Goal: Use online tool/utility: Use online tool/utility

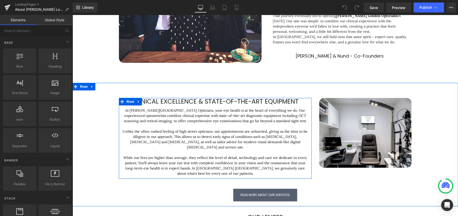
scroll to position [150, 0]
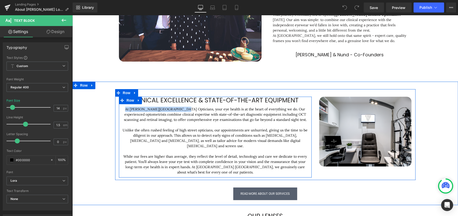
drag, startPoint x: 173, startPoint y: 110, endPoint x: 119, endPoint y: 110, distance: 54.1
click at [119, 110] on div "CLINICAL EXCELLENCE & STATE-OF-THE-ART EQUIPMENT Heading At [PERSON_NAME][GEOGR…" at bounding box center [215, 136] width 193 height 78
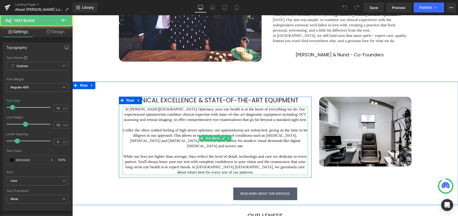
click at [180, 113] on p "At [PERSON_NAME][GEOGRAPHIC_DATA] Opticians, your eye health is at the heart of…" at bounding box center [215, 115] width 185 height 16
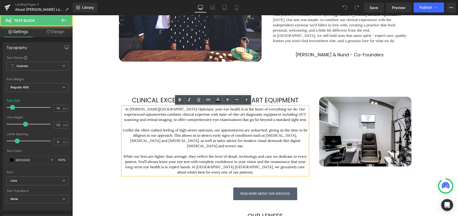
click at [167, 135] on p "Unlike the often rushed feeling of high street opticians, our appointments are …" at bounding box center [215, 138] width 185 height 21
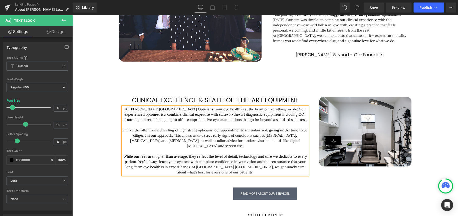
click at [217, 160] on p "While our fees are higher than average, they reflect the level of detail, techn…" at bounding box center [215, 164] width 185 height 21
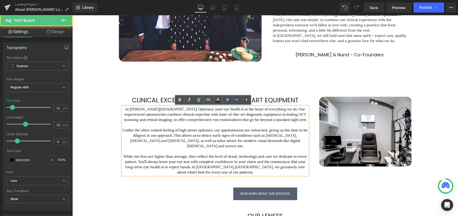
click at [225, 154] on p "While our fees are higher than average, they reflect the level of detail, techn…" at bounding box center [215, 164] width 185 height 21
drag, startPoint x: 235, startPoint y: 152, endPoint x: 226, endPoint y: 153, distance: 8.9
click at [226, 154] on p "While our fees are higher than average, they reflect the level of detail, techn…" at bounding box center [215, 164] width 185 height 21
click at [304, 154] on p "While our fees are higher than average, they reflect the level of detail, techn…" at bounding box center [215, 164] width 185 height 21
click at [179, 160] on p "While our fees are higher than average, they reflect the level of detail, techn…" at bounding box center [215, 164] width 185 height 21
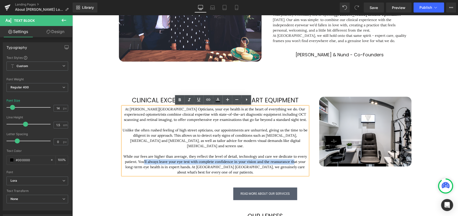
drag, startPoint x: 141, startPoint y: 158, endPoint x: 304, endPoint y: 156, distance: 163.1
click at [300, 155] on p "While our fees are higher than average, they reflect the level of detail, techn…" at bounding box center [215, 164] width 185 height 21
click at [295, 159] on p "While our fees are higher than average, they reflect the level of detail, techn…" at bounding box center [215, 164] width 185 height 21
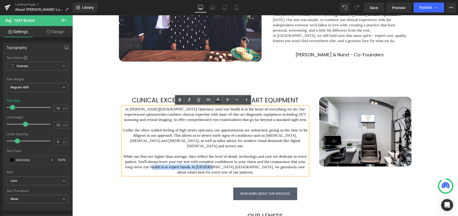
drag, startPoint x: 147, startPoint y: 164, endPoint x: 218, endPoint y: 165, distance: 71.1
click at [212, 165] on p "While our fees are higher than average, they reflect the level of detail, techn…" at bounding box center [215, 164] width 185 height 21
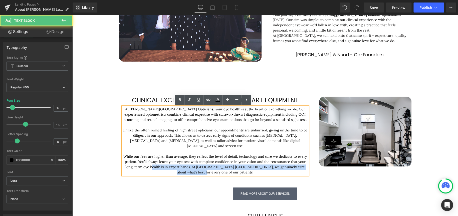
click at [229, 165] on p "While our fees are higher than average, they reflect the level of detail, techn…" at bounding box center [215, 164] width 185 height 21
drag, startPoint x: 222, startPoint y: 162, endPoint x: 191, endPoint y: 162, distance: 31.1
click at [191, 162] on p "While our fees are higher than average, they reflect the level of detail, techn…" at bounding box center [215, 164] width 185 height 21
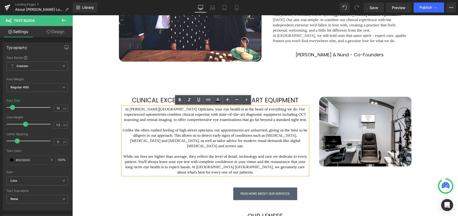
click at [238, 164] on p "While our fees are higher than average, they reflect the level of detail, techn…" at bounding box center [215, 164] width 185 height 21
click at [224, 168] on p "While our fees are higher than average, they reflect the level of detail, techn…" at bounding box center [215, 164] width 185 height 21
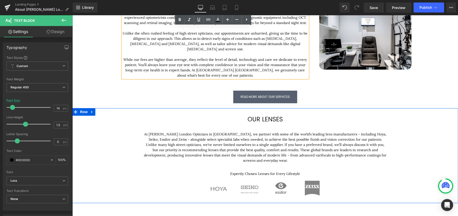
scroll to position [250, 0]
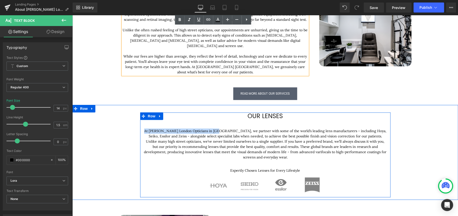
drag, startPoint x: 212, startPoint y: 125, endPoint x: 141, endPoint y: 126, distance: 71.4
click at [141, 126] on div "our lenses Heading At [GEOGRAPHIC_DATA] London Opticians in [GEOGRAPHIC_DATA], …" at bounding box center [265, 153] width 250 height 82
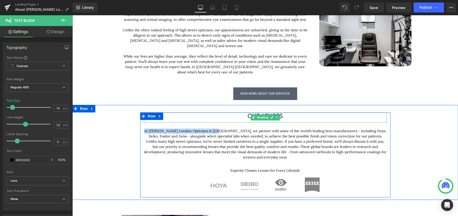
click at [284, 112] on h1 "our lenses" at bounding box center [265, 116] width 243 height 8
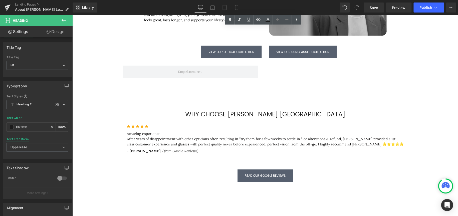
scroll to position [601, 0]
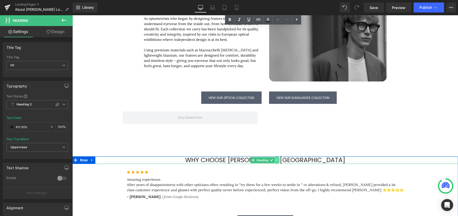
click at [275, 157] on link at bounding box center [277, 160] width 5 height 6
click at [263, 159] on icon at bounding box center [264, 160] width 3 height 3
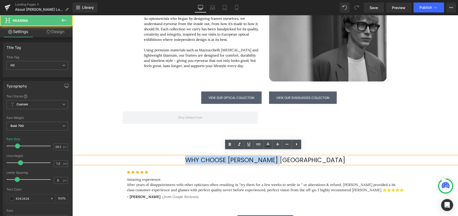
drag, startPoint x: 328, startPoint y: 155, endPoint x: 194, endPoint y: 153, distance: 133.5
click at [194, 157] on h2 "Why Choose [PERSON_NAME] [GEOGRAPHIC_DATA]" at bounding box center [265, 161] width 386 height 8
paste div
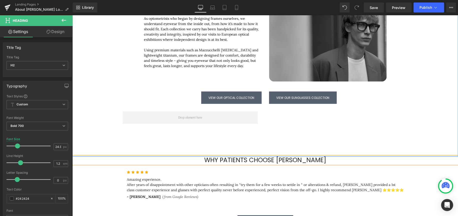
click at [338, 144] on div "At [GEOGRAPHIC_DATA] London Opticians in [GEOGRAPHIC_DATA], just a short walk f…" at bounding box center [265, 64] width 386 height 183
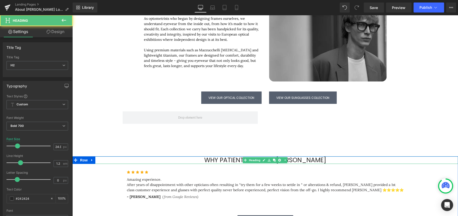
drag, startPoint x: 328, startPoint y: 154, endPoint x: 241, endPoint y: 154, distance: 86.7
click at [240, 157] on h2 "Why Patients Choose [PERSON_NAME]" at bounding box center [265, 161] width 386 height 8
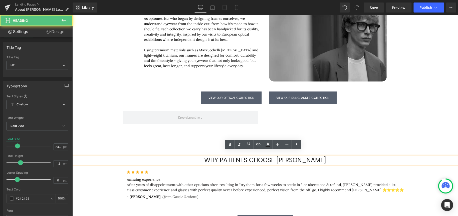
click at [334, 157] on h2 "Why Patients Choose [PERSON_NAME]" at bounding box center [265, 161] width 386 height 8
drag, startPoint x: 334, startPoint y: 154, endPoint x: 198, endPoint y: 155, distance: 136.0
click at [198, 157] on h2 "Why Patients Choose [PERSON_NAME]" at bounding box center [265, 161] width 386 height 8
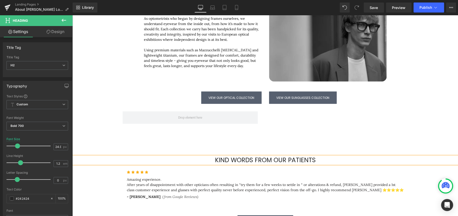
click at [323, 170] on ul "Icon Icon Icon Icon Icon" at bounding box center [265, 174] width 277 height 8
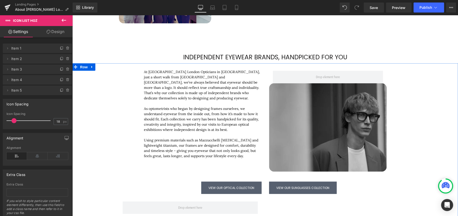
scroll to position [426, 0]
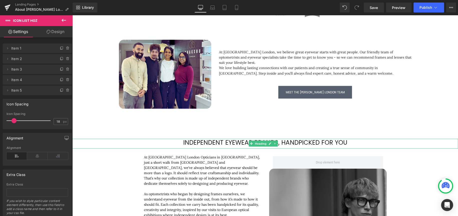
drag, startPoint x: 355, startPoint y: 140, endPoint x: 357, endPoint y: 138, distance: 2.8
click at [355, 140] on h1 "Independent Eyewear brands, Handpicked for You" at bounding box center [265, 143] width 386 height 8
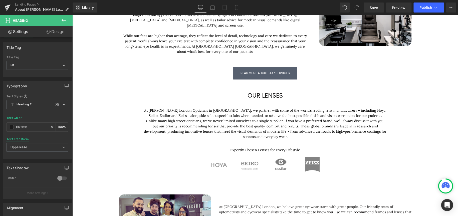
scroll to position [250, 0]
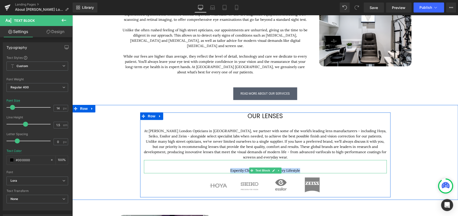
drag, startPoint x: 299, startPoint y: 165, endPoint x: 228, endPoint y: 166, distance: 71.6
click at [228, 168] on p "Expertly Chosen Lenses for Every Lifestyle" at bounding box center [265, 170] width 243 height 5
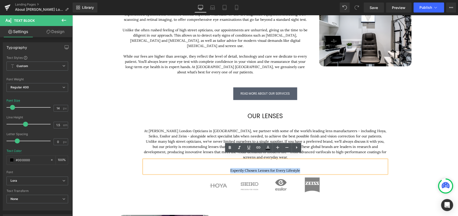
copy p "Expertly Chosen Lenses for Every Lifestyle"
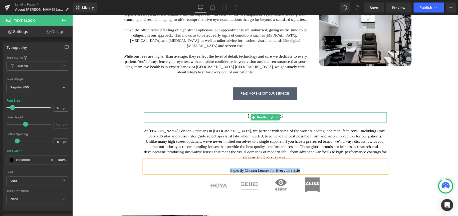
click at [285, 112] on h1 "our lenses" at bounding box center [265, 116] width 243 height 8
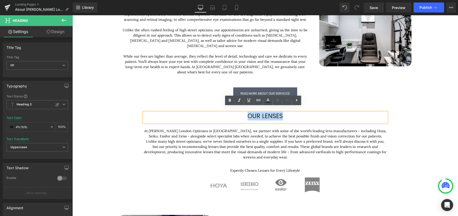
drag, startPoint x: 288, startPoint y: 111, endPoint x: 236, endPoint y: 112, distance: 51.4
click at [236, 112] on h1 "our lenses" at bounding box center [265, 116] width 243 height 8
paste div
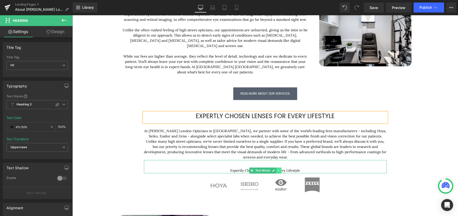
click at [278, 170] on icon at bounding box center [278, 171] width 1 height 2
click at [280, 169] on icon at bounding box center [281, 170] width 3 height 3
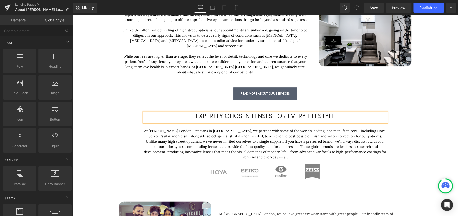
click at [438, 129] on div "Expertly Chosen Lenses for Every Lifestyle Heading At [GEOGRAPHIC_DATA] London …" at bounding box center [265, 148] width 386 height 72
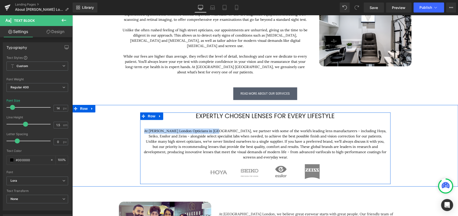
drag, startPoint x: 213, startPoint y: 125, endPoint x: 140, endPoint y: 125, distance: 73.4
click at [140, 125] on div "Expertly Chosen Lenses for Every Lifestyle Heading At [GEOGRAPHIC_DATA] London …" at bounding box center [265, 146] width 250 height 69
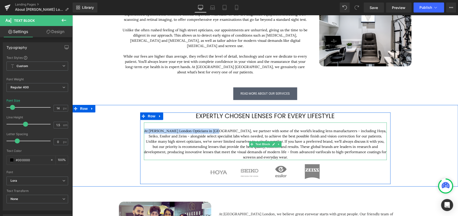
click at [213, 128] on p "At [PERSON_NAME] London Opticians in [GEOGRAPHIC_DATA], we partner with some of…" at bounding box center [265, 144] width 243 height 32
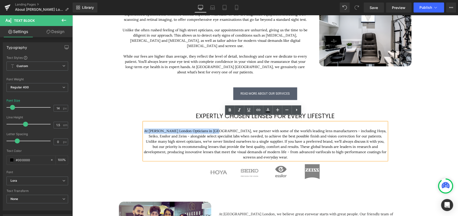
drag, startPoint x: 213, startPoint y: 126, endPoint x: 124, endPoint y: 124, distance: 89.7
click at [124, 124] on div "Expertly Chosen Lenses for Every Lifestyle Heading At [GEOGRAPHIC_DATA] London …" at bounding box center [265, 148] width 386 height 72
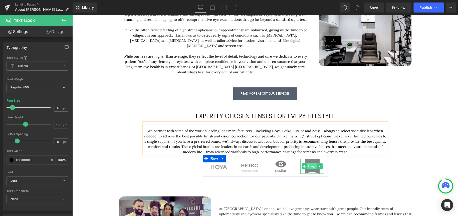
click at [312, 163] on span "Image" at bounding box center [312, 166] width 11 height 6
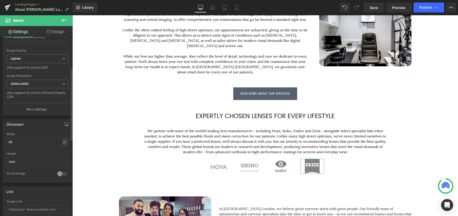
scroll to position [75, 0]
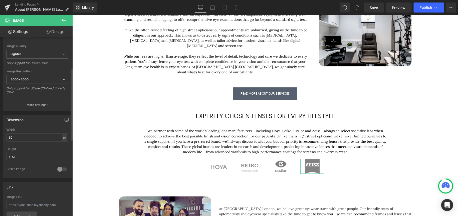
click at [26, 130] on div "Width" at bounding box center [38, 130] width 62 height 4
click at [22, 137] on input "60" at bounding box center [38, 137] width 62 height 8
click at [22, 136] on input "60" at bounding box center [38, 137] width 62 height 8
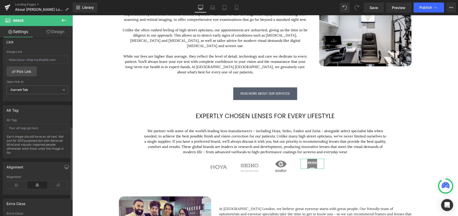
scroll to position [175, 0]
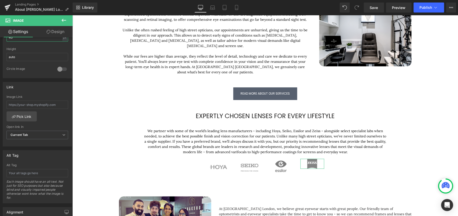
type input "40"
click at [58, 34] on link "Design" at bounding box center [55, 31] width 36 height 11
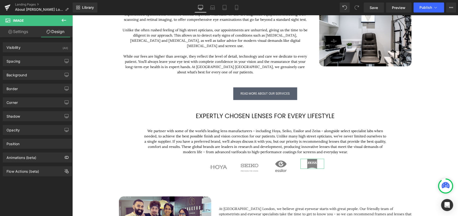
type input "0"
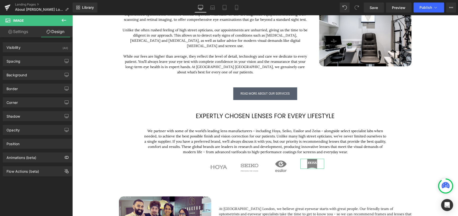
type input "0"
click at [26, 61] on div "Spacing" at bounding box center [37, 61] width 69 height 10
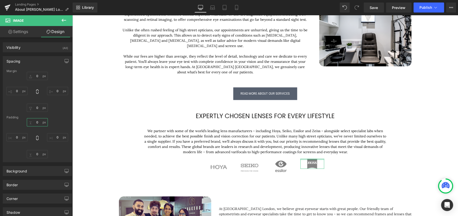
click at [37, 123] on input "0" at bounding box center [37, 122] width 21 height 8
type input "2"
type input "15"
click at [39, 122] on input "15" at bounding box center [37, 122] width 21 height 8
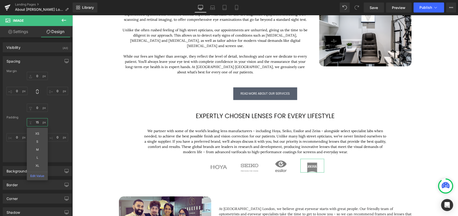
click at [39, 122] on input "15" at bounding box center [37, 122] width 21 height 8
type input "10"
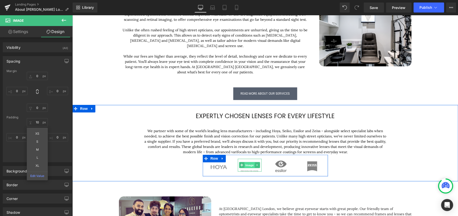
click at [248, 162] on span "Image" at bounding box center [249, 165] width 11 height 6
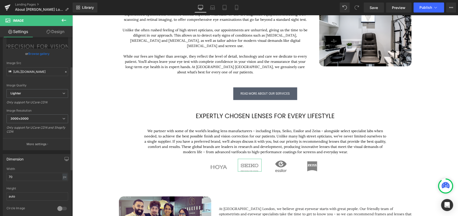
scroll to position [50, 0]
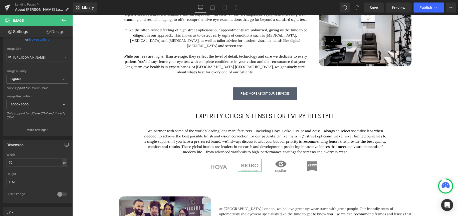
drag, startPoint x: 11, startPoint y: 100, endPoint x: 51, endPoint y: 31, distance: 79.7
click at [51, 31] on link "Design" at bounding box center [55, 31] width 36 height 11
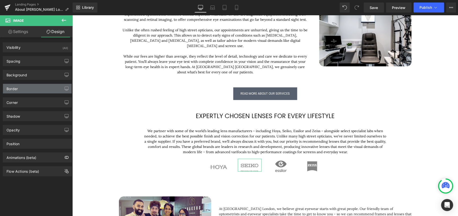
type input "0"
type input "20"
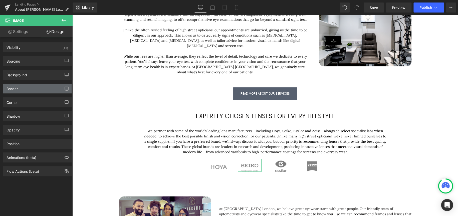
type input "0"
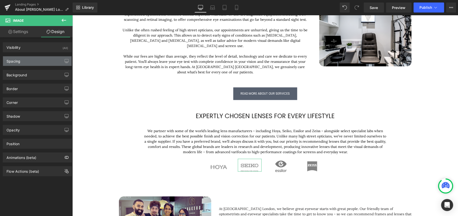
click at [42, 60] on div "Spacing" at bounding box center [37, 61] width 69 height 10
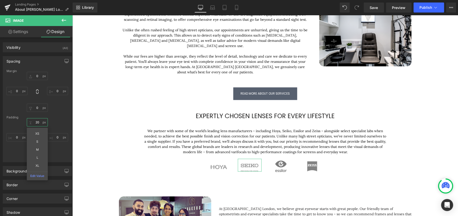
click at [36, 120] on input "20" at bounding box center [37, 122] width 21 height 8
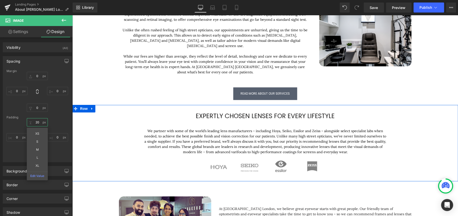
type input "2"
type input "15"
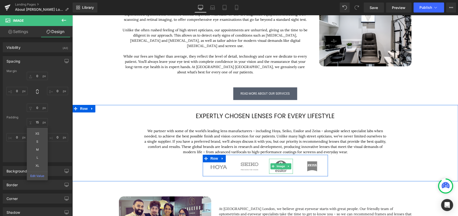
click at [279, 159] on img at bounding box center [280, 166] width 15 height 15
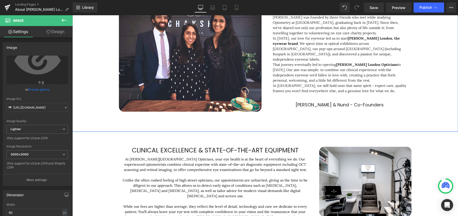
scroll to position [0, 0]
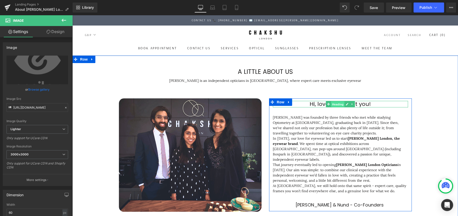
click at [334, 106] on span "Heading" at bounding box center [338, 104] width 14 height 6
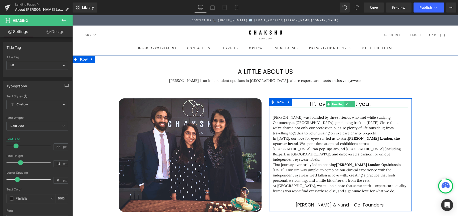
click at [333, 105] on span "Heading" at bounding box center [338, 104] width 14 height 6
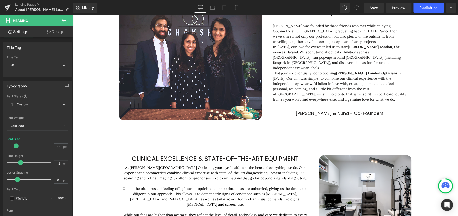
scroll to position [100, 0]
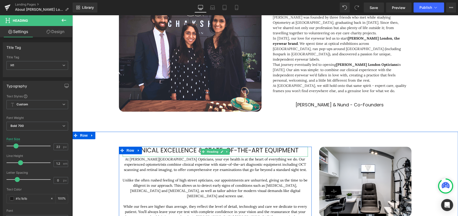
click at [194, 150] on span "CLINICAL EXCELLENCE & STATE-OF-THE-ART EQUIPMENT" at bounding box center [215, 150] width 167 height 9
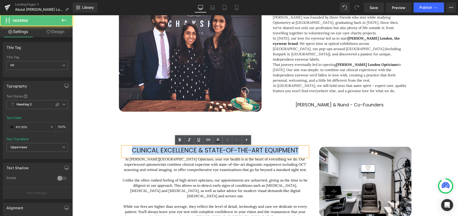
drag, startPoint x: 300, startPoint y: 150, endPoint x: 87, endPoint y: 151, distance: 212.9
click at [87, 151] on div "CLINICAL EXCELLENCE & STATE-OF-THE-ART EQUIPMENT Heading At [PERSON_NAME][GEOGR…" at bounding box center [265, 195] width 386 height 113
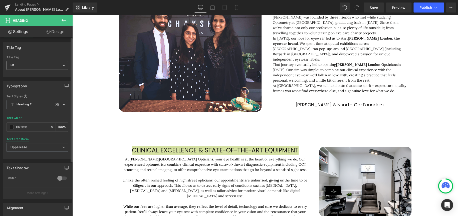
click at [48, 66] on span "H1" at bounding box center [38, 65] width 62 height 9
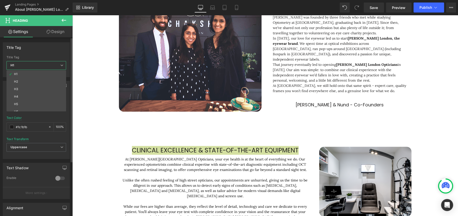
click at [48, 64] on span "H1" at bounding box center [37, 65] width 60 height 9
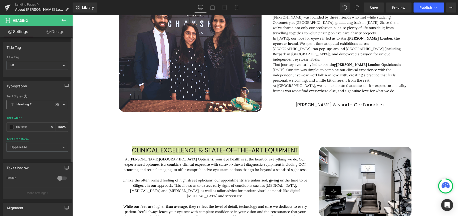
click at [29, 106] on b "Heading 2" at bounding box center [24, 104] width 15 height 4
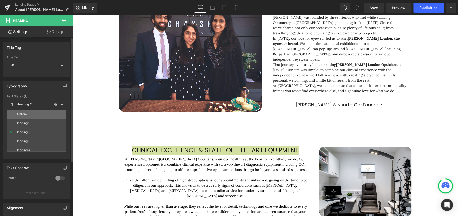
click at [30, 117] on li "Custom" at bounding box center [38, 114] width 62 height 9
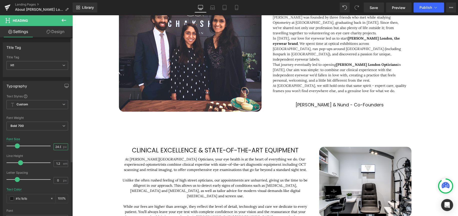
click at [55, 146] on input "24.92" at bounding box center [58, 147] width 9 height 6
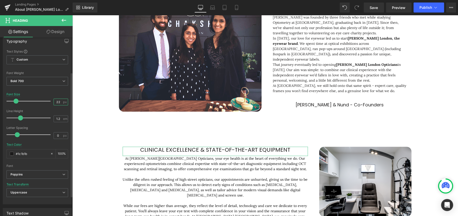
scroll to position [50, 0]
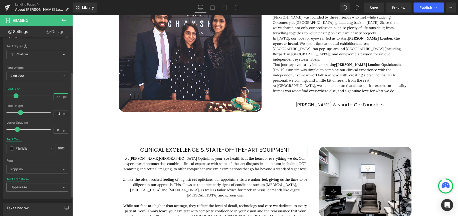
type input "22"
click at [32, 186] on span "Uppercase" at bounding box center [38, 187] width 62 height 9
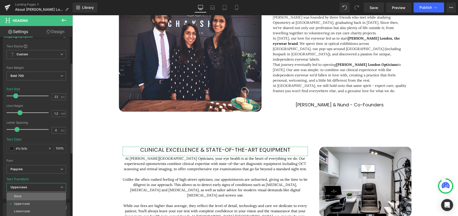
click at [26, 198] on li "None" at bounding box center [37, 197] width 60 height 8
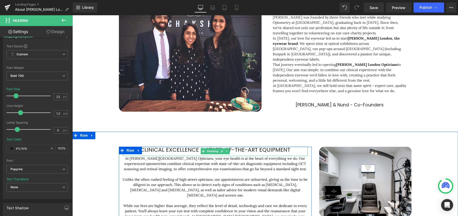
click at [221, 149] on link at bounding box center [221, 151] width 5 height 6
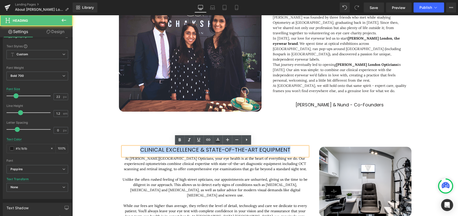
drag, startPoint x: 288, startPoint y: 149, endPoint x: 117, endPoint y: 145, distance: 170.4
click at [117, 145] on div "CLINICAL EXCELLENCE & STATE-OF-THE-ART EQUIPMENT Heading At [PERSON_NAME][GEOGR…" at bounding box center [265, 184] width 301 height 90
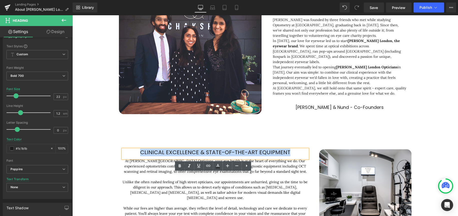
scroll to position [100, 0]
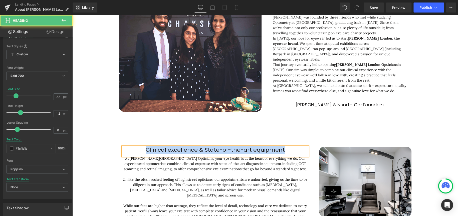
drag, startPoint x: 296, startPoint y: 151, endPoint x: 119, endPoint y: 149, distance: 176.8
click at [119, 149] on div "Clinical excellence & State-of-the-art equipment Heading At [PERSON_NAME][GEOGR…" at bounding box center [215, 185] width 193 height 77
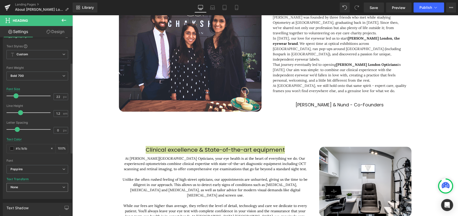
click at [44, 186] on span "None" at bounding box center [38, 187] width 62 height 9
click at [22, 204] on div "Uppercase" at bounding box center [22, 204] width 16 height 4
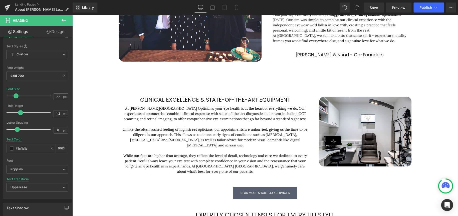
scroll to position [175, 0]
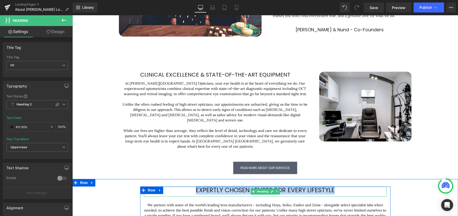
drag, startPoint x: 339, startPoint y: 184, endPoint x: 185, endPoint y: 186, distance: 154.5
click at [185, 187] on h1 "Expertly Chosen Lenses for Every Lifestyle" at bounding box center [265, 191] width 243 height 8
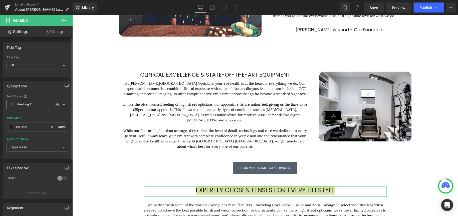
click at [62, 106] on span "Heading 2" at bounding box center [38, 104] width 62 height 9
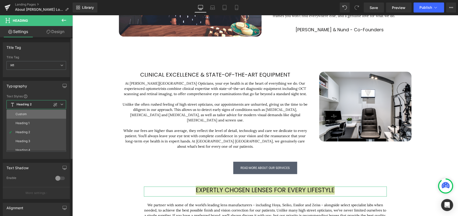
click at [50, 116] on li "Custom" at bounding box center [38, 114] width 62 height 9
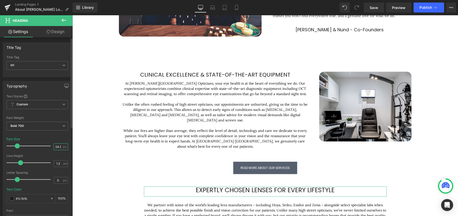
click at [57, 147] on input "24.92" at bounding box center [58, 147] width 9 height 6
type input "22"
click at [57, 139] on div "Font Size 22 px" at bounding box center [38, 146] width 62 height 17
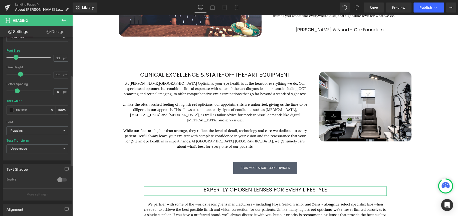
scroll to position [100, 0]
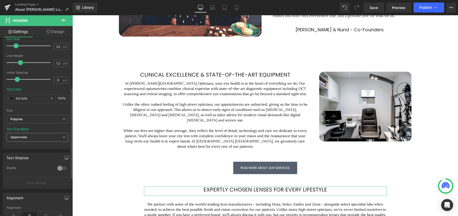
click at [42, 136] on span "Uppercase" at bounding box center [38, 137] width 62 height 9
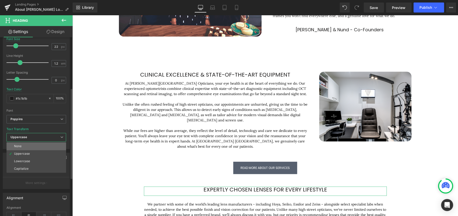
click at [33, 147] on li "None" at bounding box center [37, 147] width 60 height 8
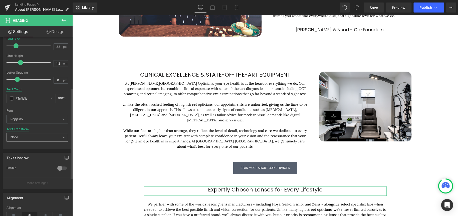
click at [43, 141] on span "None" at bounding box center [38, 137] width 62 height 9
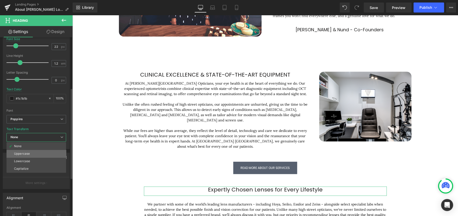
click at [33, 153] on li "Uppercase" at bounding box center [37, 154] width 60 height 8
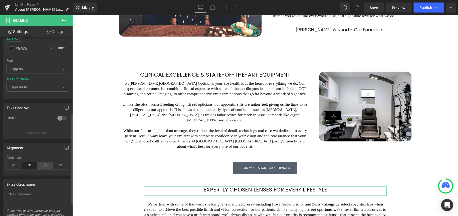
scroll to position [176, 0]
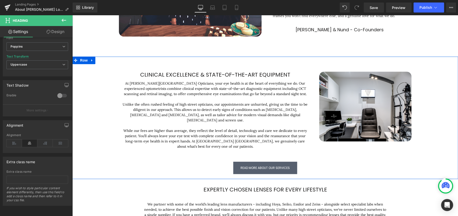
click at [442, 153] on div "Clinical excellence & State-of-the-art equipment Heading At [PERSON_NAME][GEOGR…" at bounding box center [265, 120] width 386 height 112
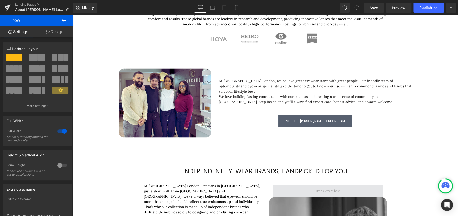
scroll to position [401, 0]
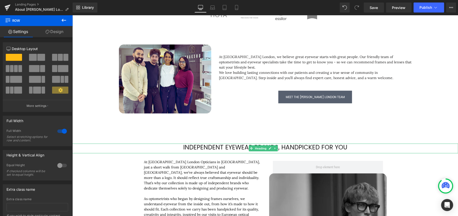
click at [305, 143] on span "Independent Eyewear brands, Handpicked for You" at bounding box center [265, 147] width 164 height 9
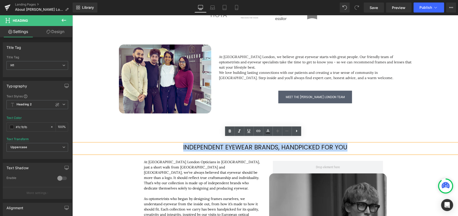
drag, startPoint x: 359, startPoint y: 142, endPoint x: 178, endPoint y: 142, distance: 181.1
click at [178, 144] on h1 "Independent Eyewear brands, Handpicked for You" at bounding box center [265, 148] width 386 height 8
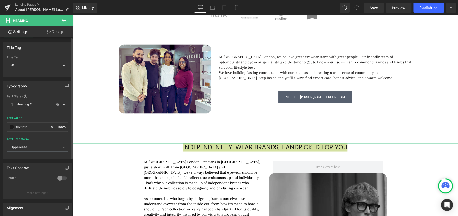
click at [64, 104] on span "Heading 2" at bounding box center [38, 104] width 62 height 9
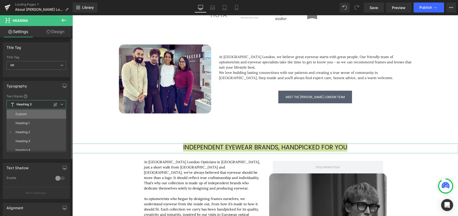
click at [43, 113] on li "Custom" at bounding box center [38, 114] width 62 height 9
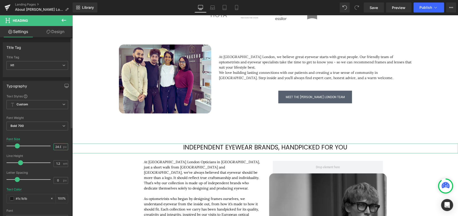
click at [57, 146] on input "24.92" at bounding box center [58, 147] width 9 height 6
type input "22"
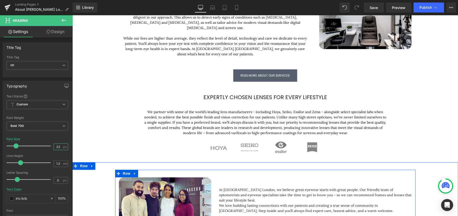
scroll to position [276, 0]
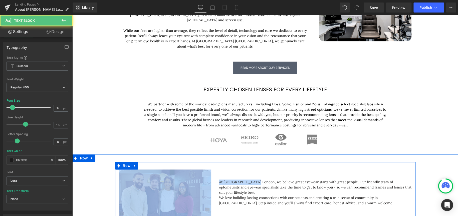
drag, startPoint x: 253, startPoint y: 176, endPoint x: 210, endPoint y: 176, distance: 42.3
click at [210, 176] on div "Image At [GEOGRAPHIC_DATA][PERSON_NAME], we believe great eyewear starts with g…" at bounding box center [265, 201] width 301 height 79
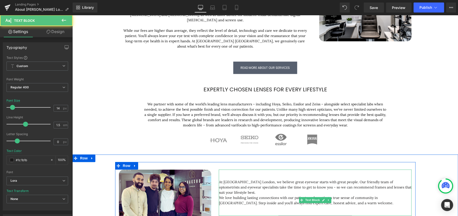
click at [293, 195] on p "We love building lasting connections with our patients and creating a true sens…" at bounding box center [315, 200] width 193 height 11
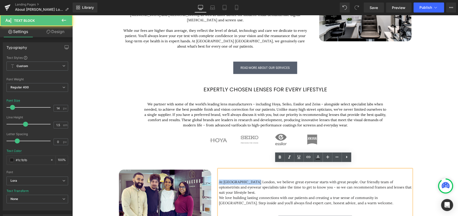
drag, startPoint x: 253, startPoint y: 178, endPoint x: 212, endPoint y: 178, distance: 41.1
click at [212, 178] on div "Image At [GEOGRAPHIC_DATA][PERSON_NAME], we believe great eyewear starts with g…" at bounding box center [265, 201] width 301 height 79
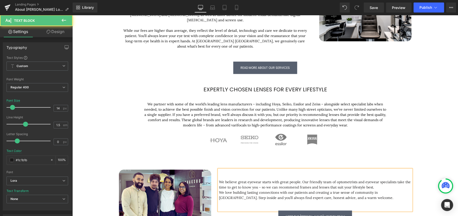
click at [371, 195] on p "We love building lasting connections with our patients and creating a true sens…" at bounding box center [315, 195] width 193 height 11
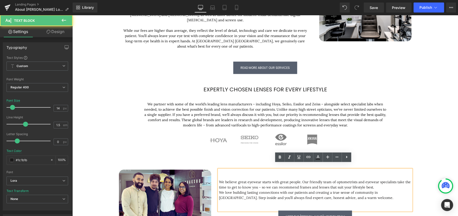
scroll to position [301, 0]
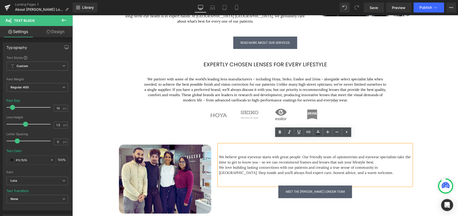
click at [389, 165] on p "We love building lasting connections with our patients and creating a true sens…" at bounding box center [315, 170] width 193 height 11
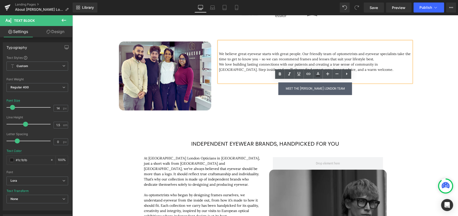
scroll to position [426, 0]
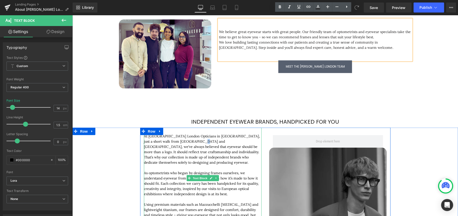
drag, startPoint x: 197, startPoint y: 136, endPoint x: 195, endPoint y: 139, distance: 3.7
click at [196, 138] on p "At [GEOGRAPHIC_DATA] London Opticians in [GEOGRAPHIC_DATA], just a short walk f…" at bounding box center [203, 149] width 118 height 32
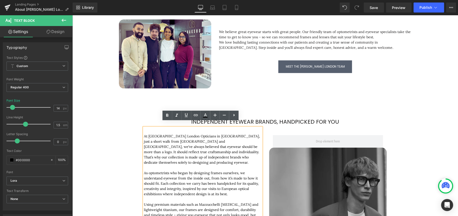
click at [195, 149] on p "At [GEOGRAPHIC_DATA] London Opticians in [GEOGRAPHIC_DATA], just a short walk f…" at bounding box center [203, 149] width 118 height 32
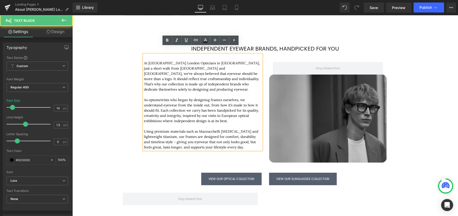
scroll to position [501, 0]
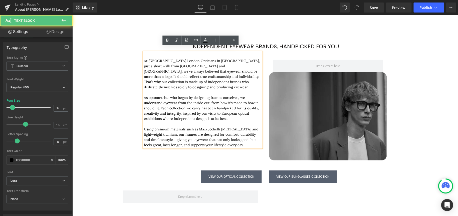
click at [233, 140] on p "Using premium materials such as Mazzucchelli [MEDICAL_DATA] and lightweight tit…" at bounding box center [203, 137] width 118 height 21
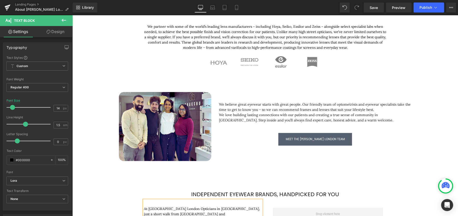
scroll to position [301, 0]
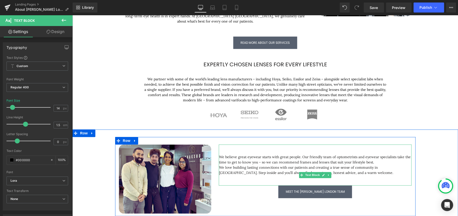
click at [379, 165] on p "We love building lasting connections with our patients and creating a true sens…" at bounding box center [315, 170] width 193 height 11
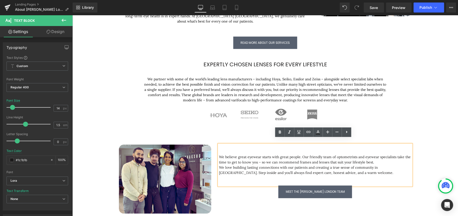
click at [353, 166] on p "We love building lasting connections with our patients and creating a true sens…" at bounding box center [315, 170] width 193 height 11
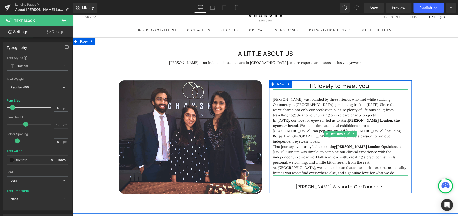
scroll to position [75, 0]
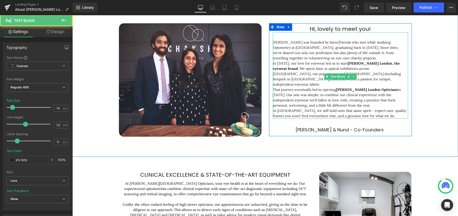
click at [334, 42] on p "[PERSON_NAME] was founded by three friends who met while studying Optometry at …" at bounding box center [340, 50] width 135 height 21
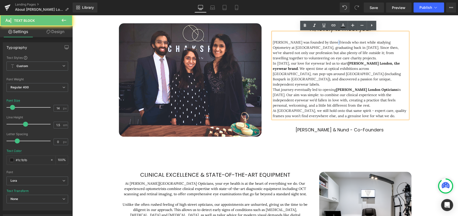
click at [334, 42] on p "[PERSON_NAME] was founded by three friends who met while studying Optometry at …" at bounding box center [340, 50] width 135 height 21
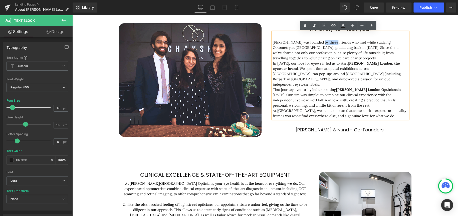
drag, startPoint x: 333, startPoint y: 42, endPoint x: 325, endPoint y: 41, distance: 8.3
click at [320, 41] on p "[PERSON_NAME] was founded by three friends who met while studying Optometry at …" at bounding box center [340, 50] width 135 height 21
drag, startPoint x: 331, startPoint y: 42, endPoint x: 335, endPoint y: 43, distance: 4.5
click at [331, 42] on p "[PERSON_NAME] was founded by three friends who met while studying Optometry at …" at bounding box center [340, 50] width 135 height 21
click at [335, 42] on p "[PERSON_NAME] was founded by three friends who met while studying Optometry at …" at bounding box center [340, 50] width 135 height 21
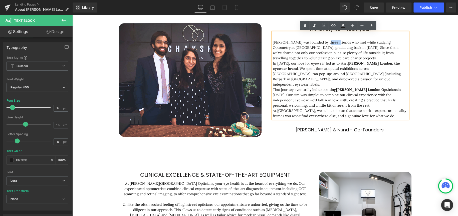
drag, startPoint x: 335, startPoint y: 41, endPoint x: 326, endPoint y: 43, distance: 9.7
click at [326, 43] on p "[PERSON_NAME] was founded by three friends who met while studying Optometry at …" at bounding box center [340, 50] width 135 height 21
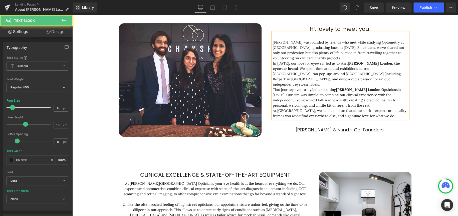
click at [381, 71] on p "In [DATE], our love for eyewear led us to start [PERSON_NAME] London, the eyewe…" at bounding box center [340, 74] width 135 height 26
click at [387, 108] on p "At [GEOGRAPHIC_DATA], we still hold onto that same spirit - expert care, qualit…" at bounding box center [340, 113] width 135 height 11
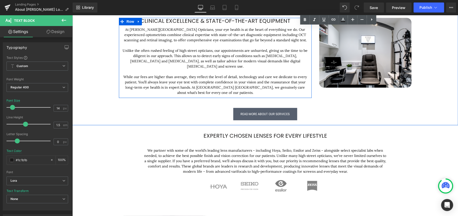
scroll to position [250, 0]
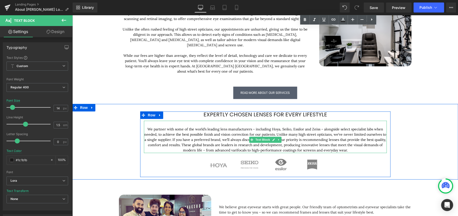
click at [315, 133] on p "We partner with some of the world’s leading lens manufacturers - including Hoya…" at bounding box center [265, 140] width 243 height 26
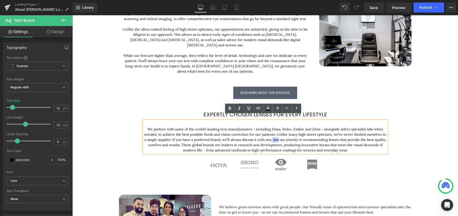
drag, startPoint x: 277, startPoint y: 133, endPoint x: 271, endPoint y: 135, distance: 6.1
click at [271, 135] on p "We partner with some of the world’s leading lens manufacturers - including Hoya…" at bounding box center [265, 140] width 243 height 26
click at [287, 136] on p "We partner with some of the world’s leading lens manufacturers - including Hoya…" at bounding box center [265, 140] width 243 height 26
click at [251, 138] on p "We partner with some of the world’s leading lens manufacturers - including Hoya…" at bounding box center [265, 140] width 243 height 26
click at [269, 135] on p "We partner with some of the world’s leading lens manufacturers - including Hoya…" at bounding box center [265, 140] width 243 height 26
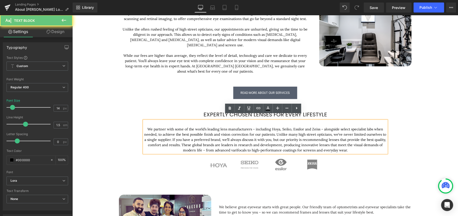
click at [227, 137] on p "We partner with some of the world’s leading lens manufacturers - including Hoya…" at bounding box center [265, 140] width 243 height 26
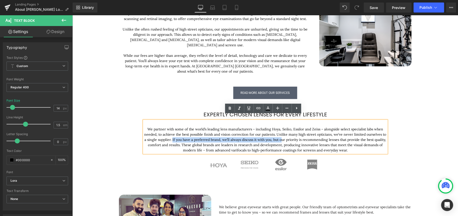
drag, startPoint x: 171, startPoint y: 134, endPoint x: 279, endPoint y: 135, distance: 108.7
click at [279, 135] on p "We partner with some of the world’s leading lens manufacturers - including Hoya…" at bounding box center [265, 140] width 243 height 26
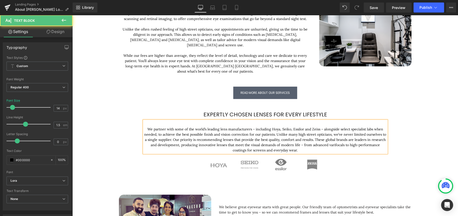
click at [185, 142] on p "We partner with some of the world’s leading lens manufacturers - including Hoya…" at bounding box center [265, 140] width 243 height 26
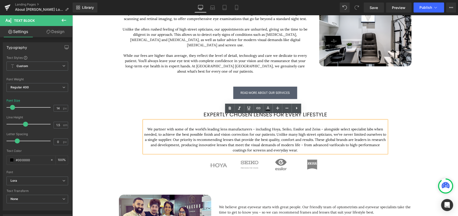
click at [312, 134] on p "We partner with some of the world’s leading lens manufacturers - including Hoya…" at bounding box center [265, 140] width 243 height 26
